Goal: Use online tool/utility: Utilize a website feature to perform a specific function

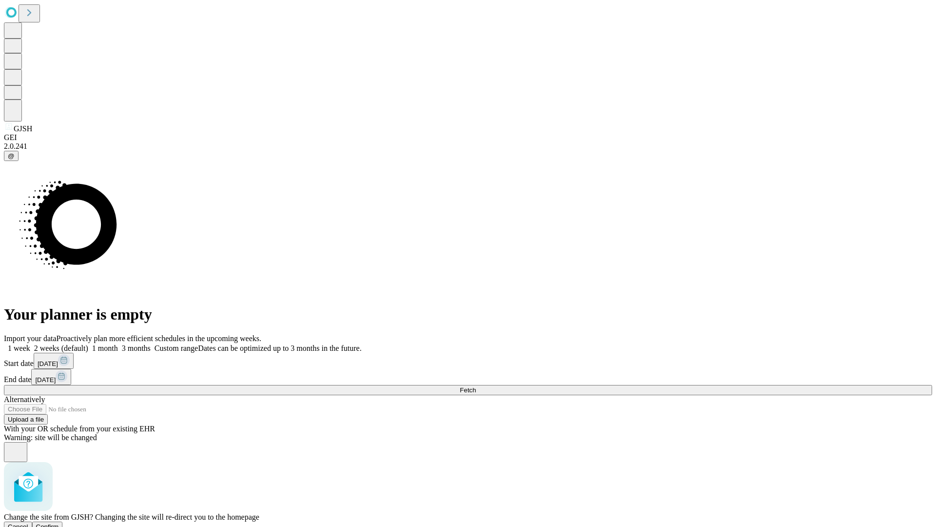
click at [59, 523] on span "Confirm" at bounding box center [47, 526] width 23 height 7
click at [88, 344] on label "2 weeks (default)" at bounding box center [59, 348] width 58 height 8
click at [476, 386] on span "Fetch" at bounding box center [468, 389] width 16 height 7
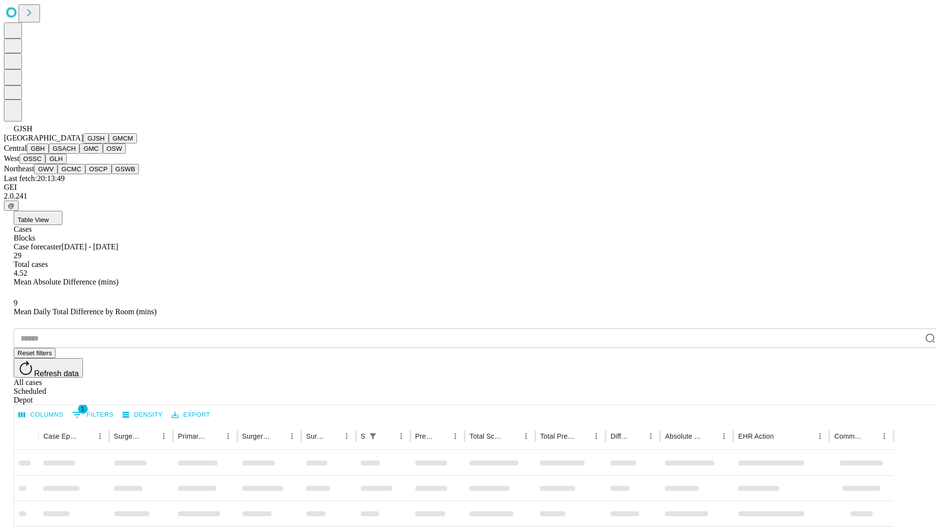
click at [109, 143] on button "GMCM" at bounding box center [123, 138] width 28 height 10
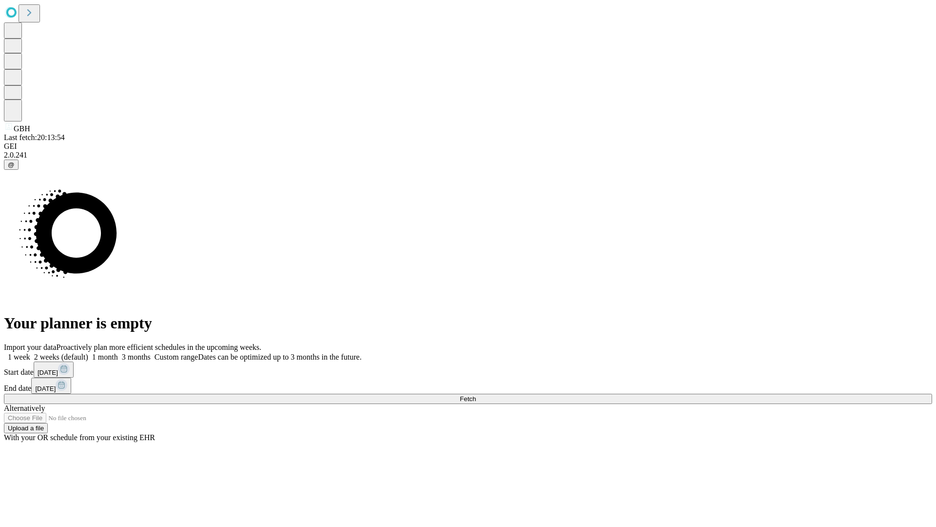
click at [88, 353] on label "2 weeks (default)" at bounding box center [59, 357] width 58 height 8
click at [476, 395] on span "Fetch" at bounding box center [468, 398] width 16 height 7
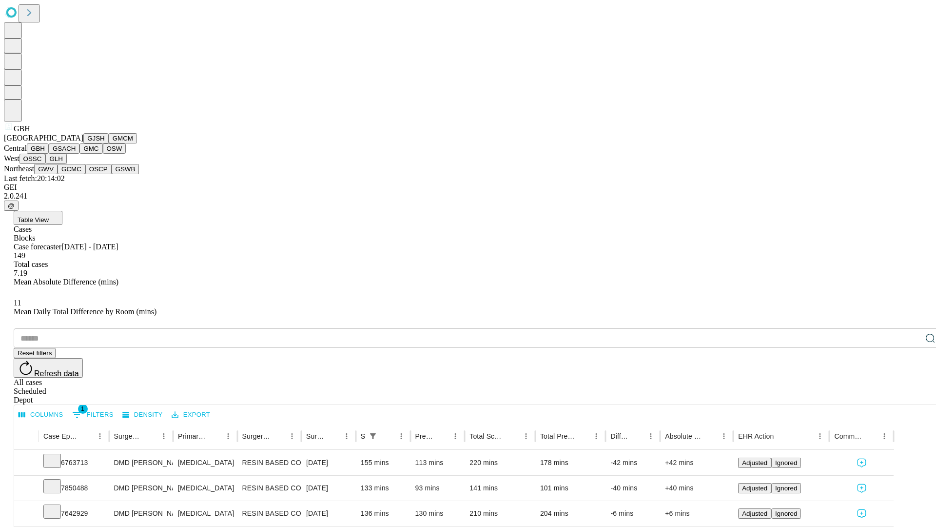
click at [76, 154] on button "GSACH" at bounding box center [64, 148] width 31 height 10
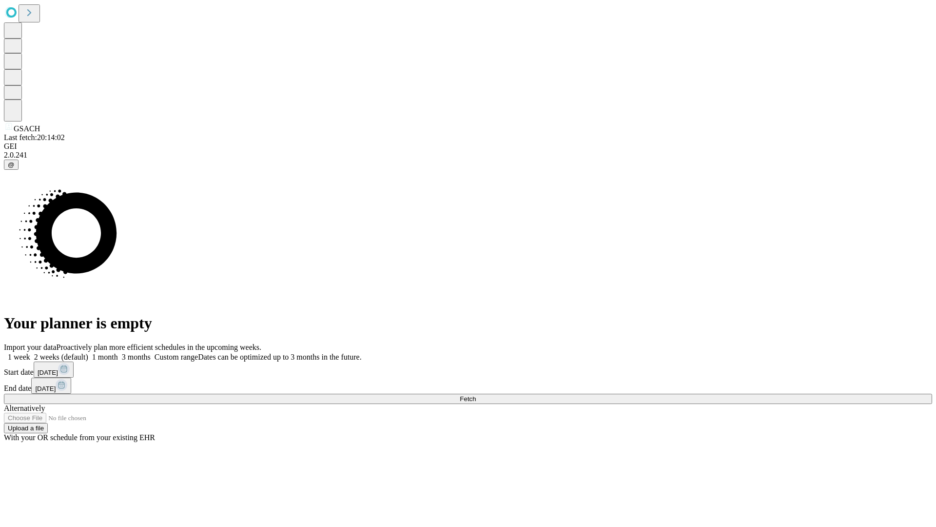
click at [88, 353] on label "2 weeks (default)" at bounding box center [59, 357] width 58 height 8
click at [476, 395] on span "Fetch" at bounding box center [468, 398] width 16 height 7
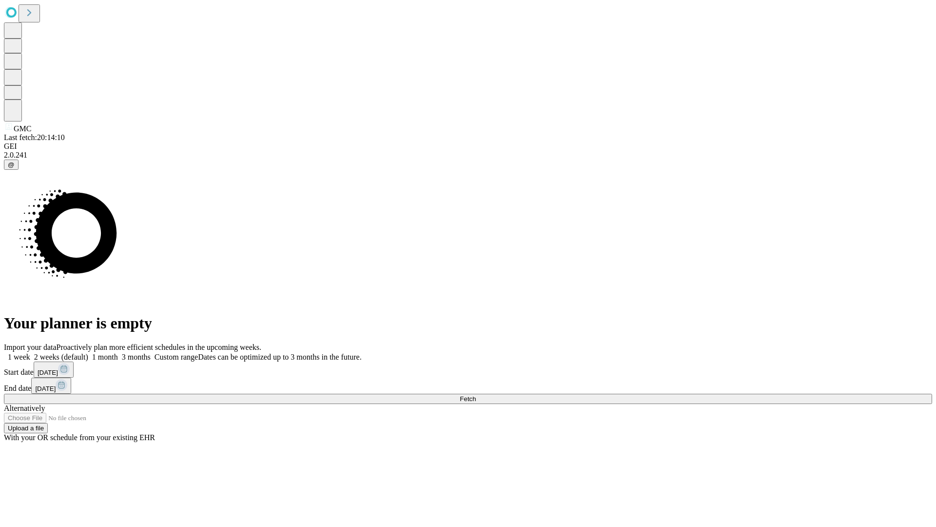
click at [88, 353] on label "2 weeks (default)" at bounding box center [59, 357] width 58 height 8
click at [476, 395] on span "Fetch" at bounding box center [468, 398] width 16 height 7
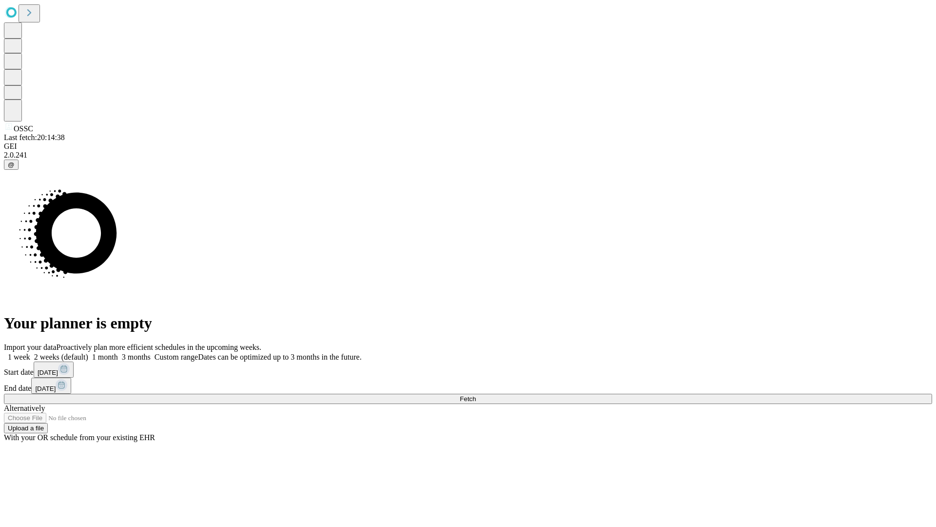
click at [88, 353] on label "2 weeks (default)" at bounding box center [59, 357] width 58 height 8
click at [476, 395] on span "Fetch" at bounding box center [468, 398] width 16 height 7
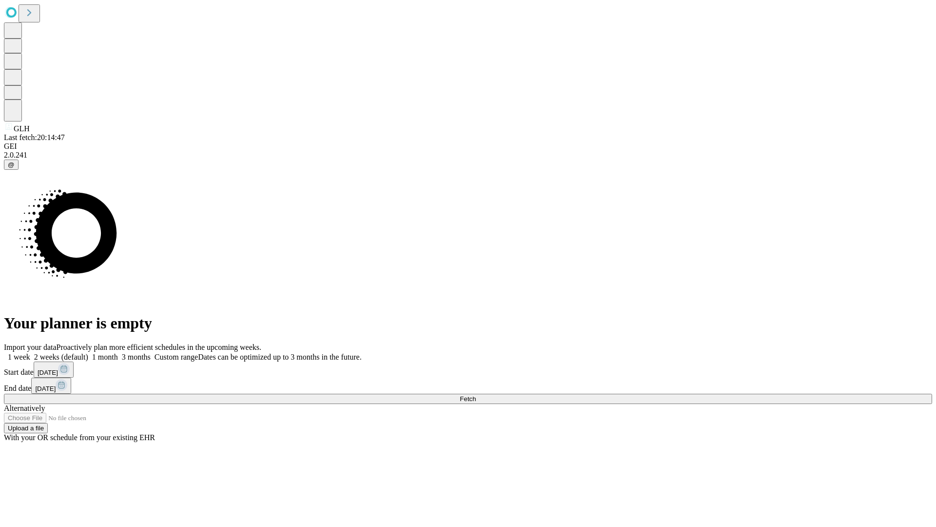
click at [476, 395] on span "Fetch" at bounding box center [468, 398] width 16 height 7
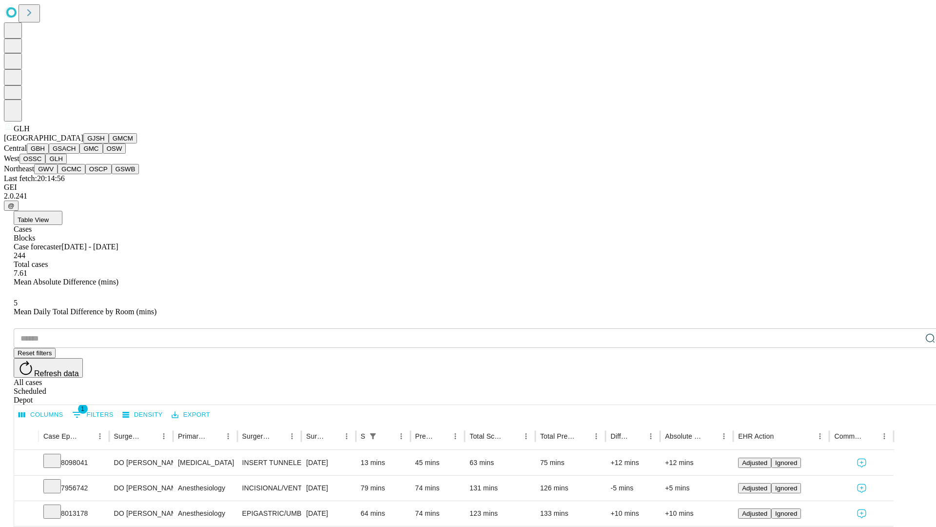
click at [58, 174] on button "GWV" at bounding box center [45, 169] width 23 height 10
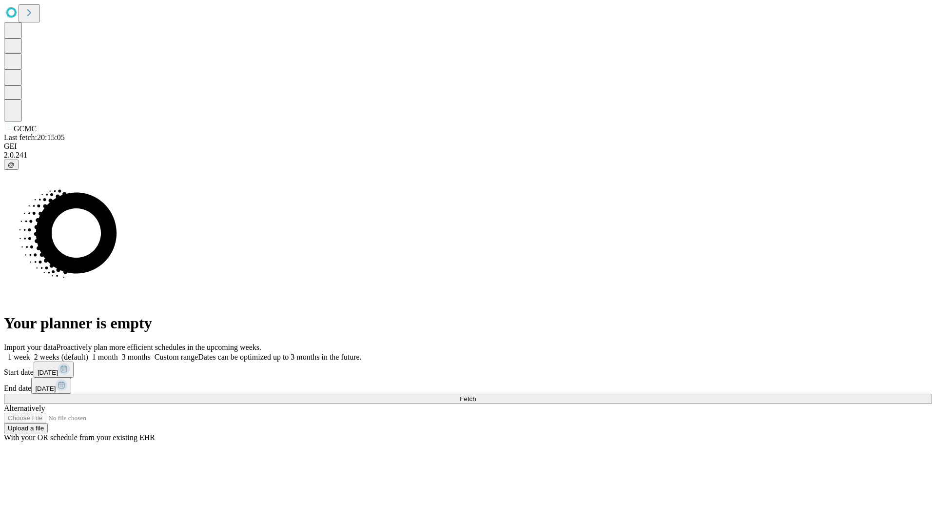
click at [88, 353] on label "2 weeks (default)" at bounding box center [59, 357] width 58 height 8
click at [476, 395] on span "Fetch" at bounding box center [468, 398] width 16 height 7
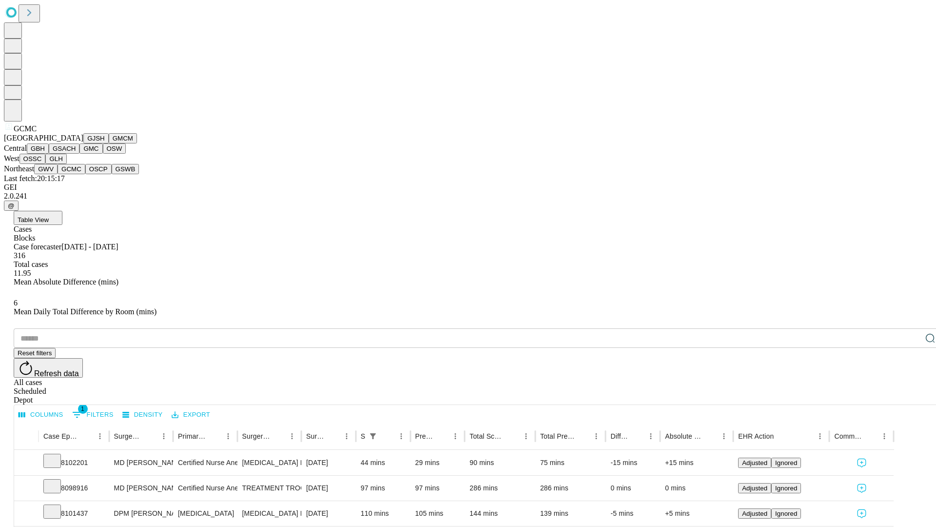
click at [85, 174] on button "OSCP" at bounding box center [98, 169] width 26 height 10
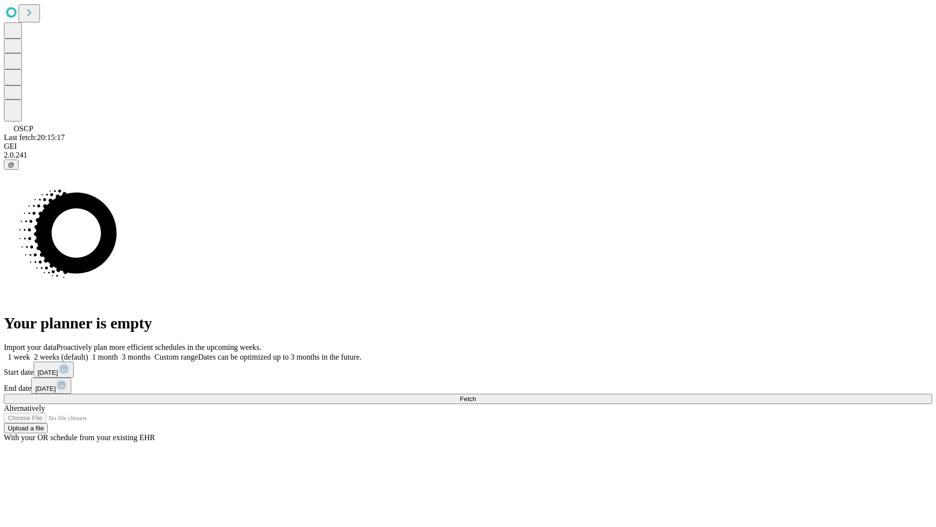
click at [88, 353] on label "2 weeks (default)" at bounding box center [59, 357] width 58 height 8
click at [476, 395] on span "Fetch" at bounding box center [468, 398] width 16 height 7
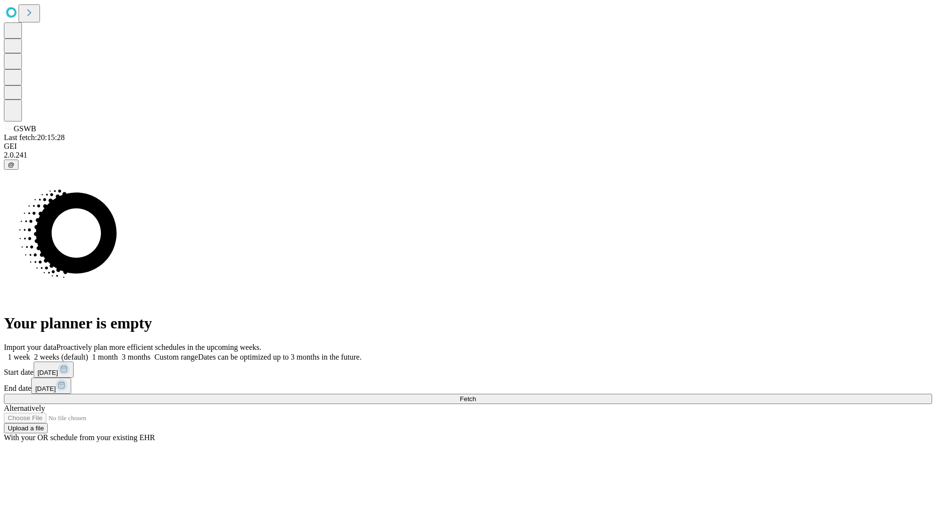
click at [88, 353] on label "2 weeks (default)" at bounding box center [59, 357] width 58 height 8
click at [476, 395] on span "Fetch" at bounding box center [468, 398] width 16 height 7
